Goal: Information Seeking & Learning: Find specific fact

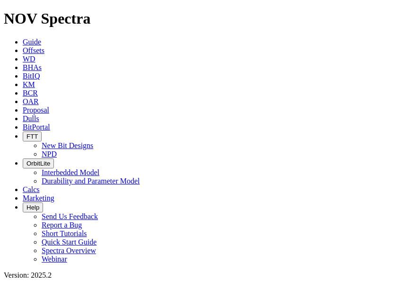
type input "[DATE]"
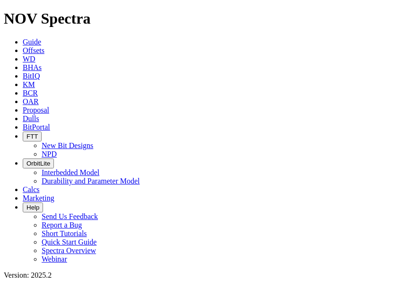
radio input "true"
radio input "false"
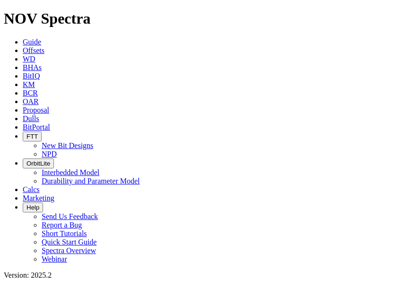
radio input "true"
radio input "false"
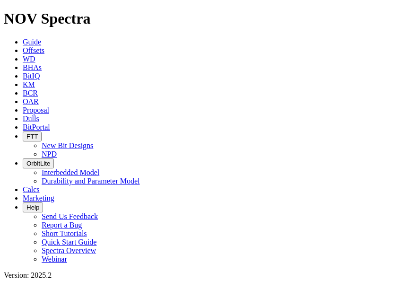
scroll to position [142, 0]
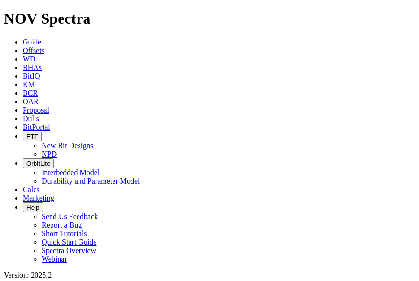
paste input "[PERSON_NAME] 15-22 7H"
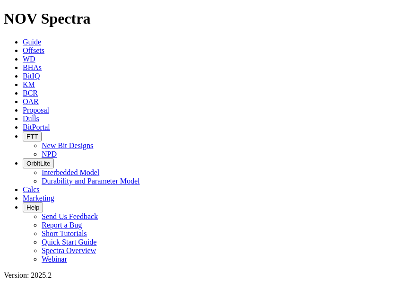
type input "[PERSON_NAME] 15-22 7H"
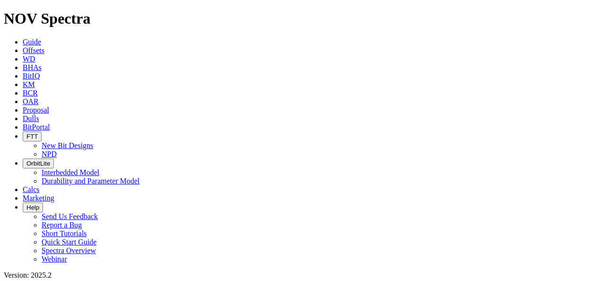
checkbox input "true"
